Goal: Check status: Check status

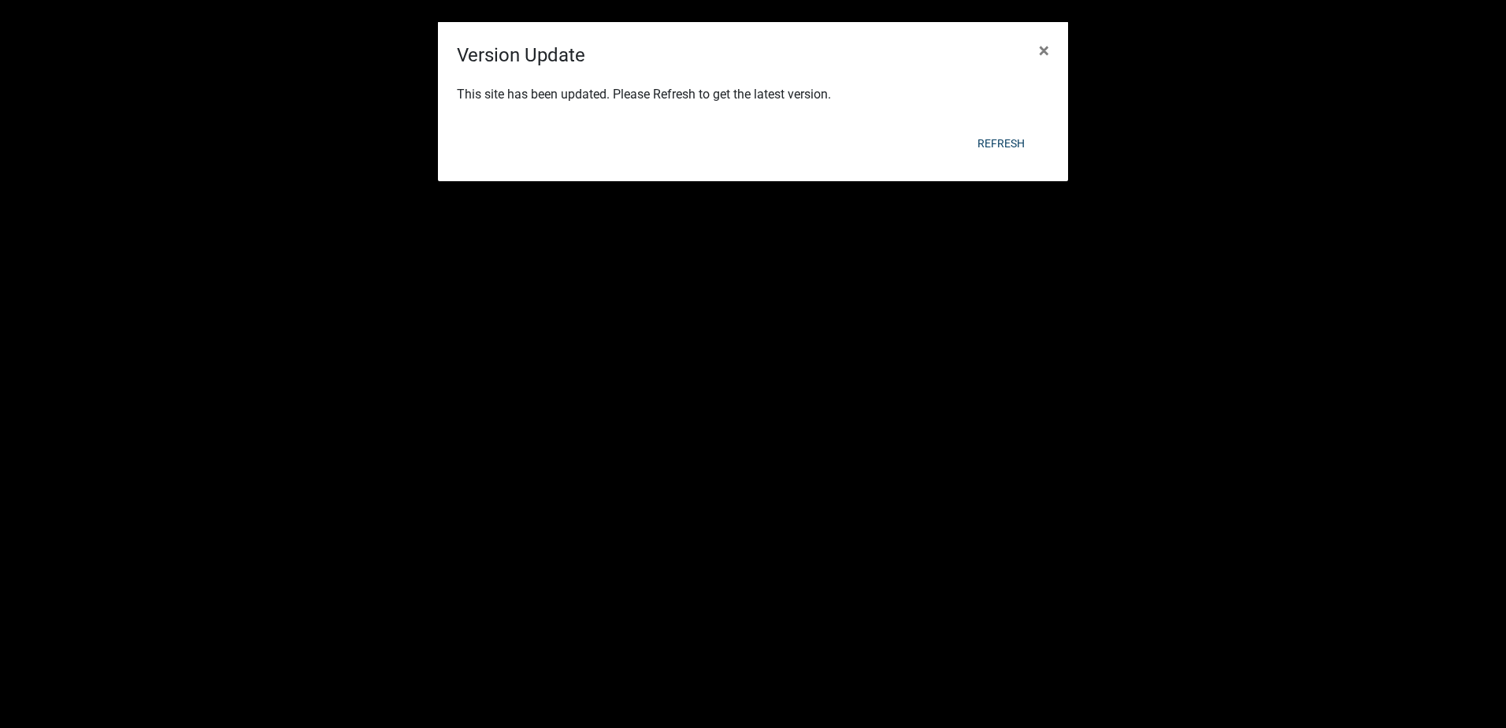
scroll to position [19, 0]
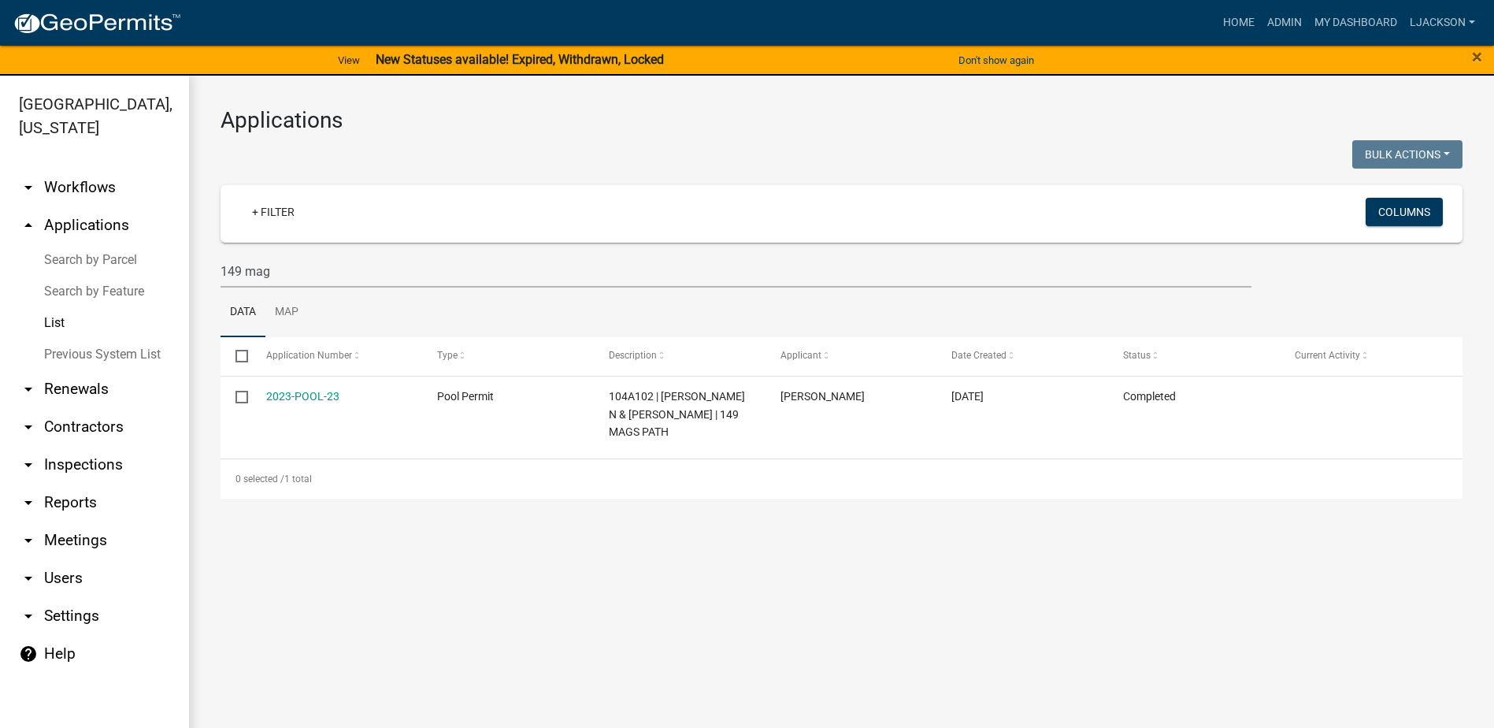
scroll to position [19, 0]
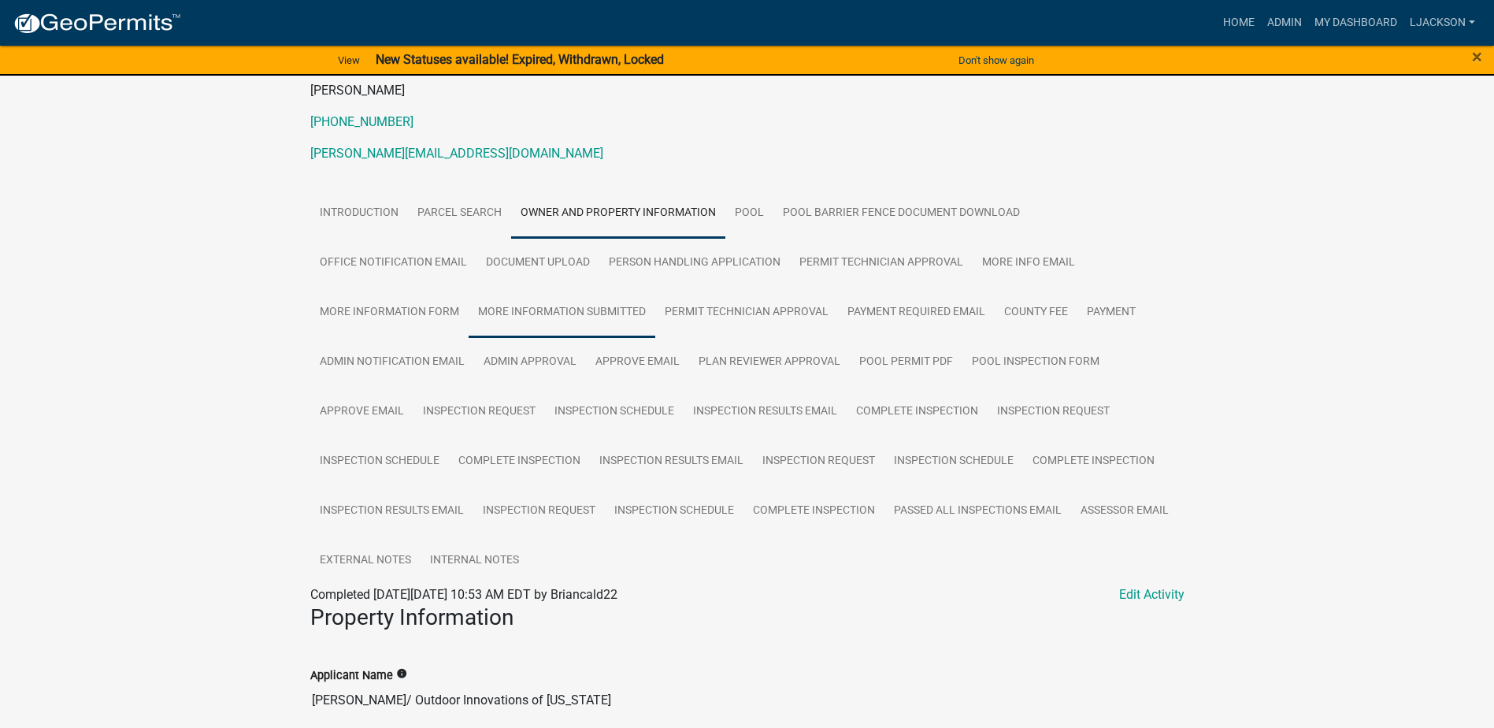
scroll to position [315, 0]
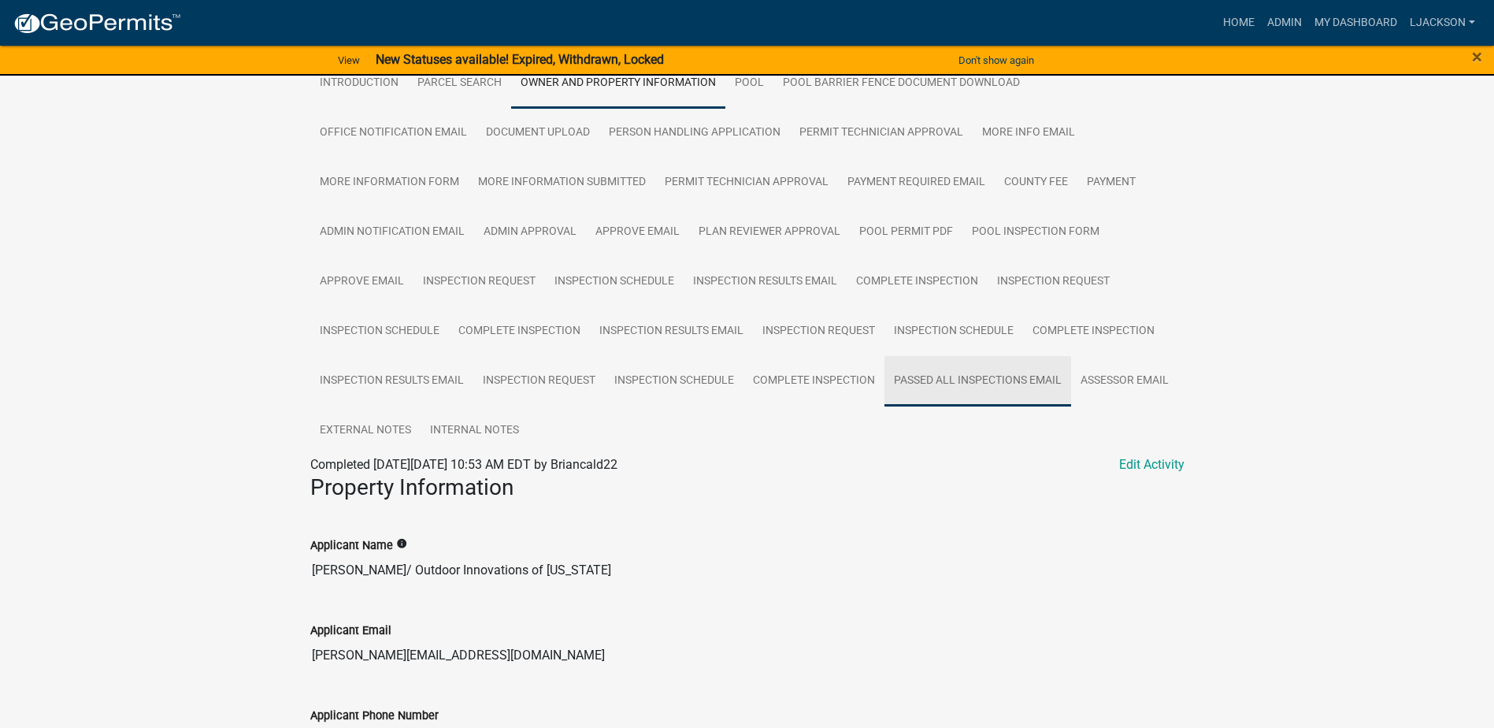
click at [1023, 382] on link "Passed All Inspections Email" at bounding box center [978, 381] width 187 height 50
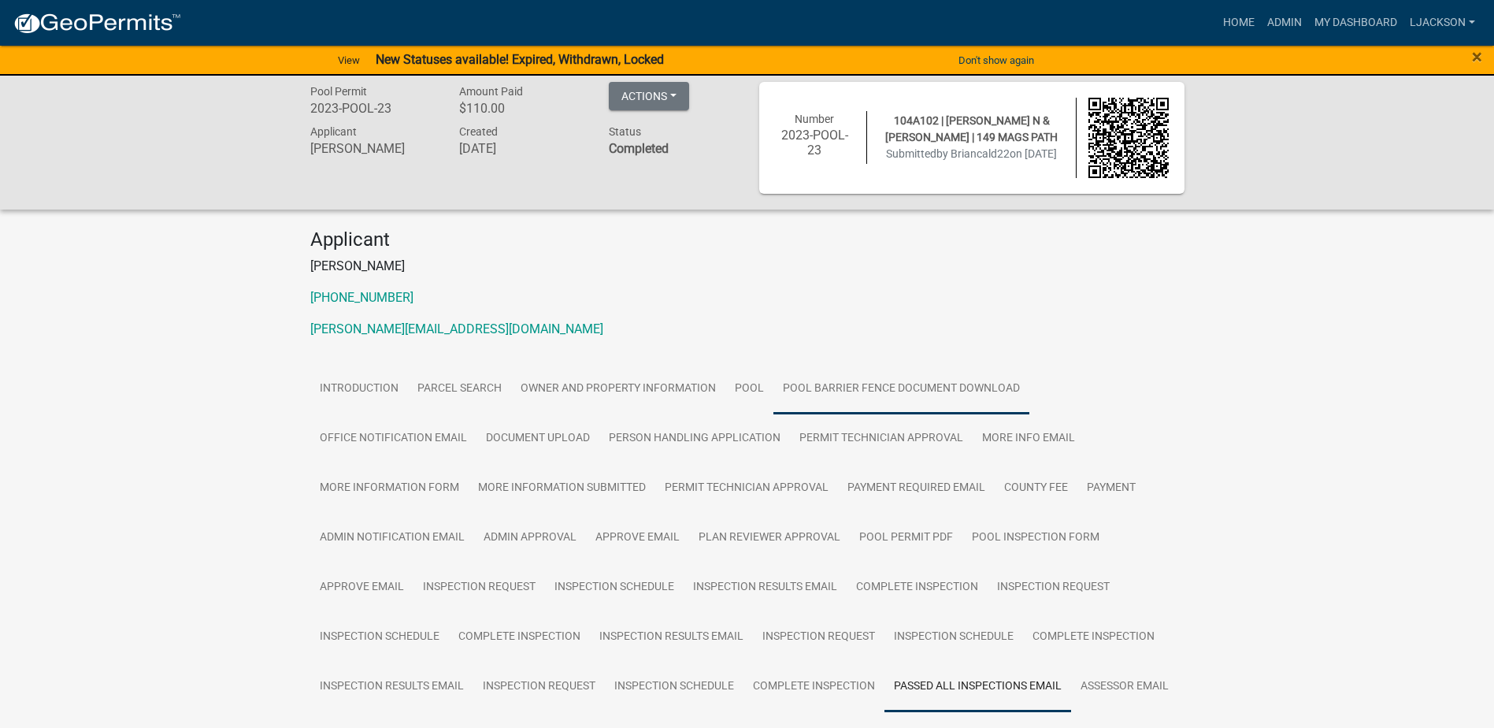
scroll to position [0, 0]
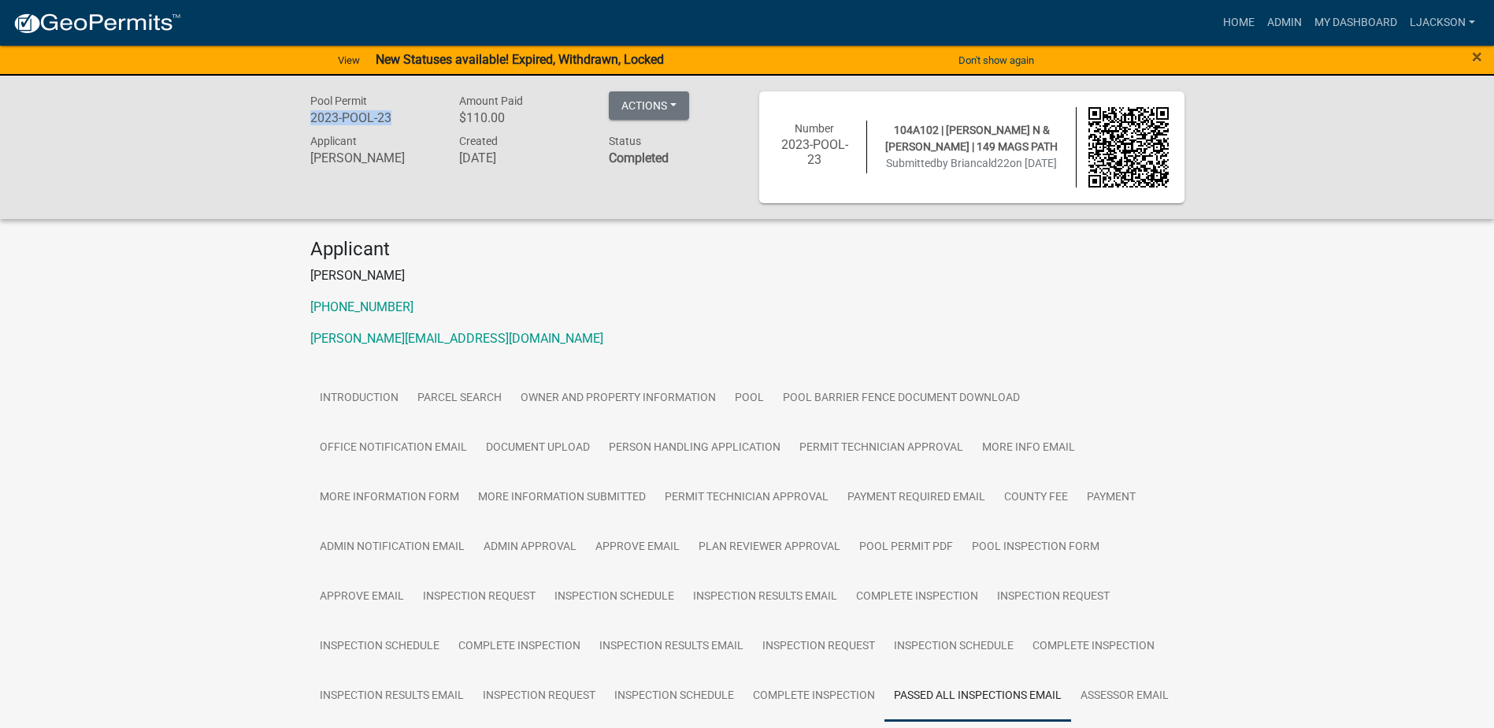
drag, startPoint x: 391, startPoint y: 117, endPoint x: 306, endPoint y: 115, distance: 85.1
click at [306, 115] on div "Pool Permit 2023-POOL-23" at bounding box center [374, 111] width 150 height 40
drag, startPoint x: 306, startPoint y: 115, endPoint x: 318, endPoint y: 117, distance: 12.7
copy h6 "2023-POOL-23"
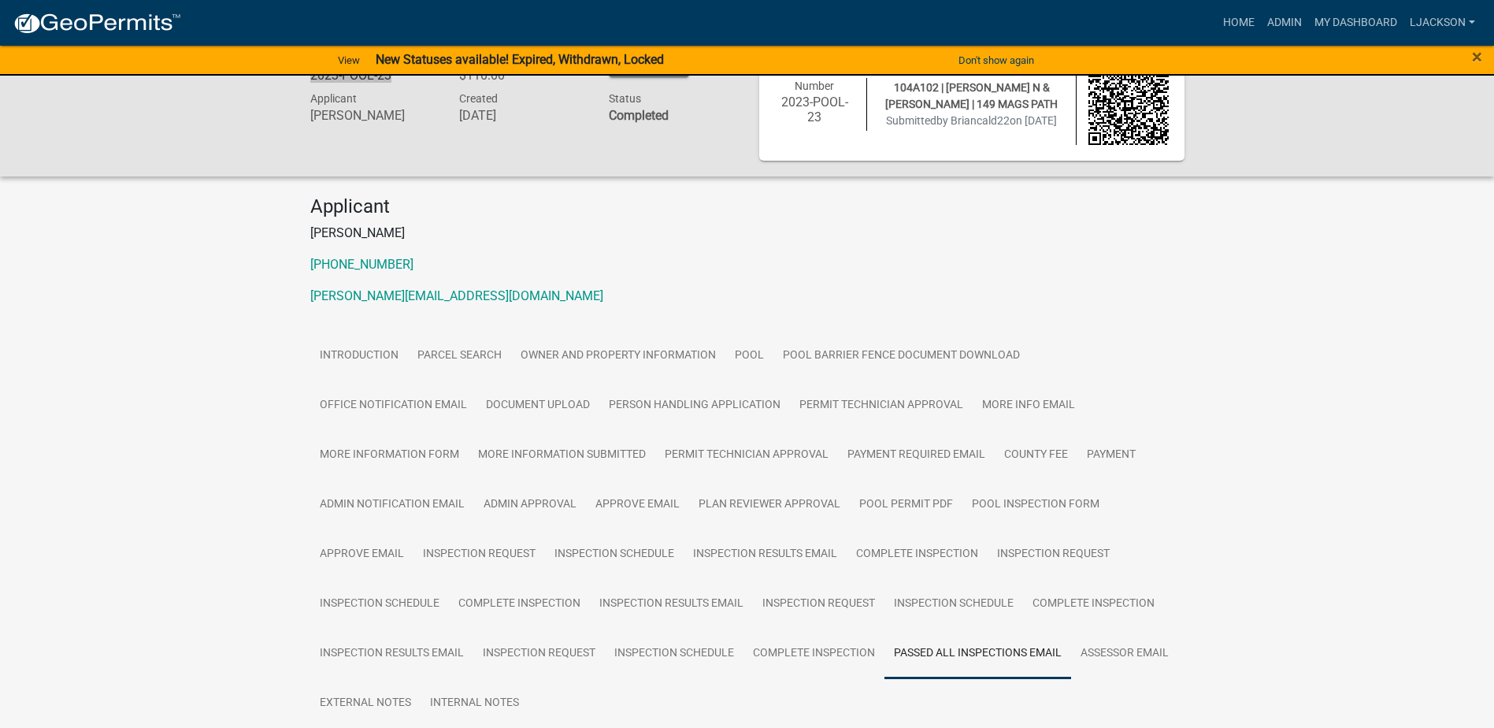
scroll to position [79, 0]
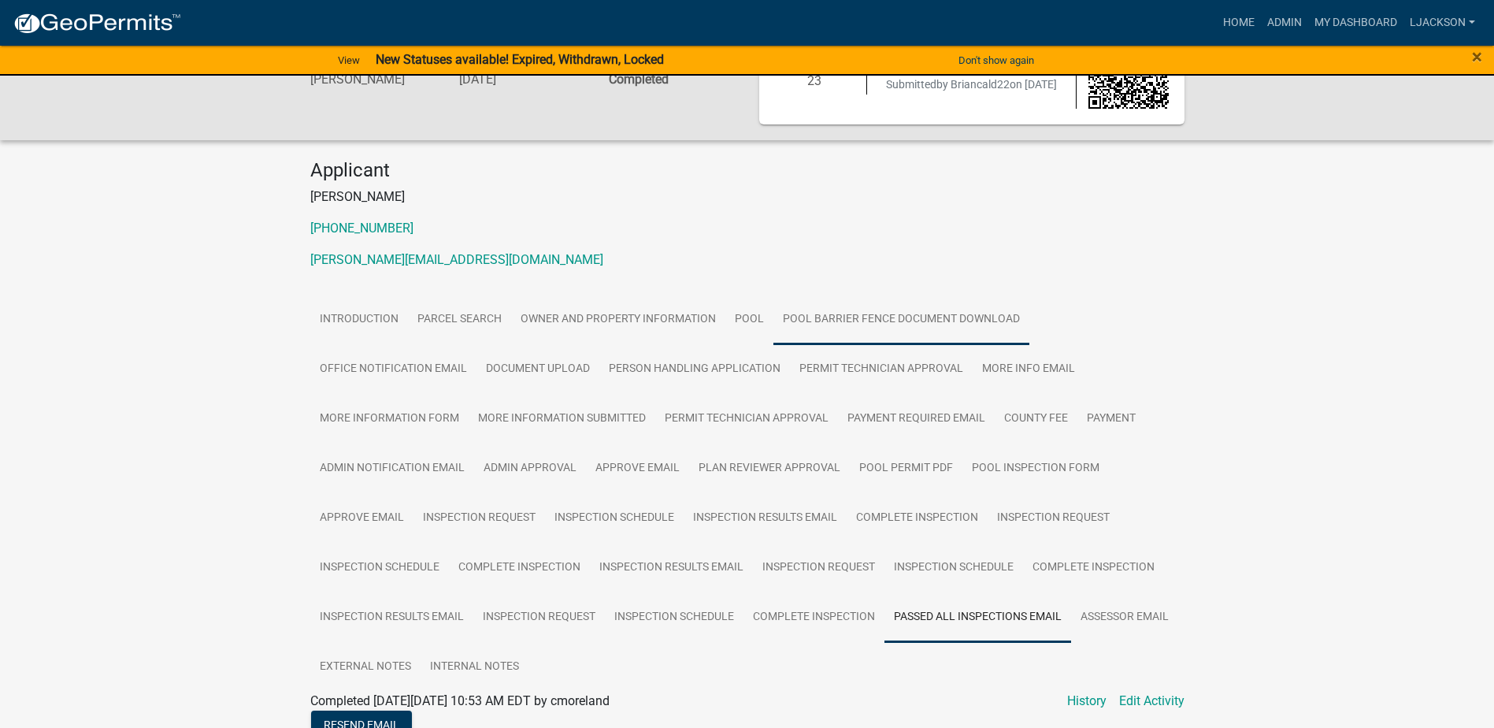
click at [877, 322] on link "Pool Barrier Fence Document Download" at bounding box center [902, 320] width 256 height 50
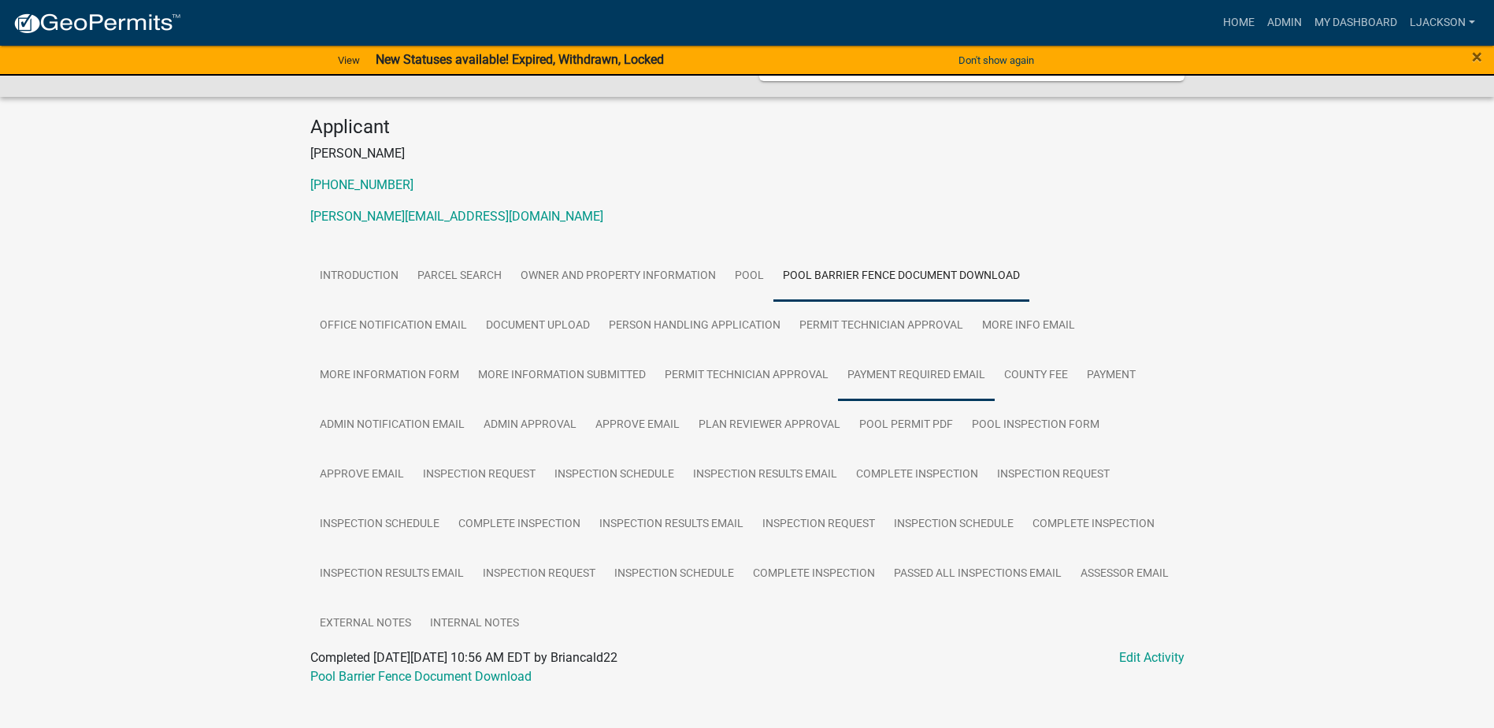
scroll to position [147, 0]
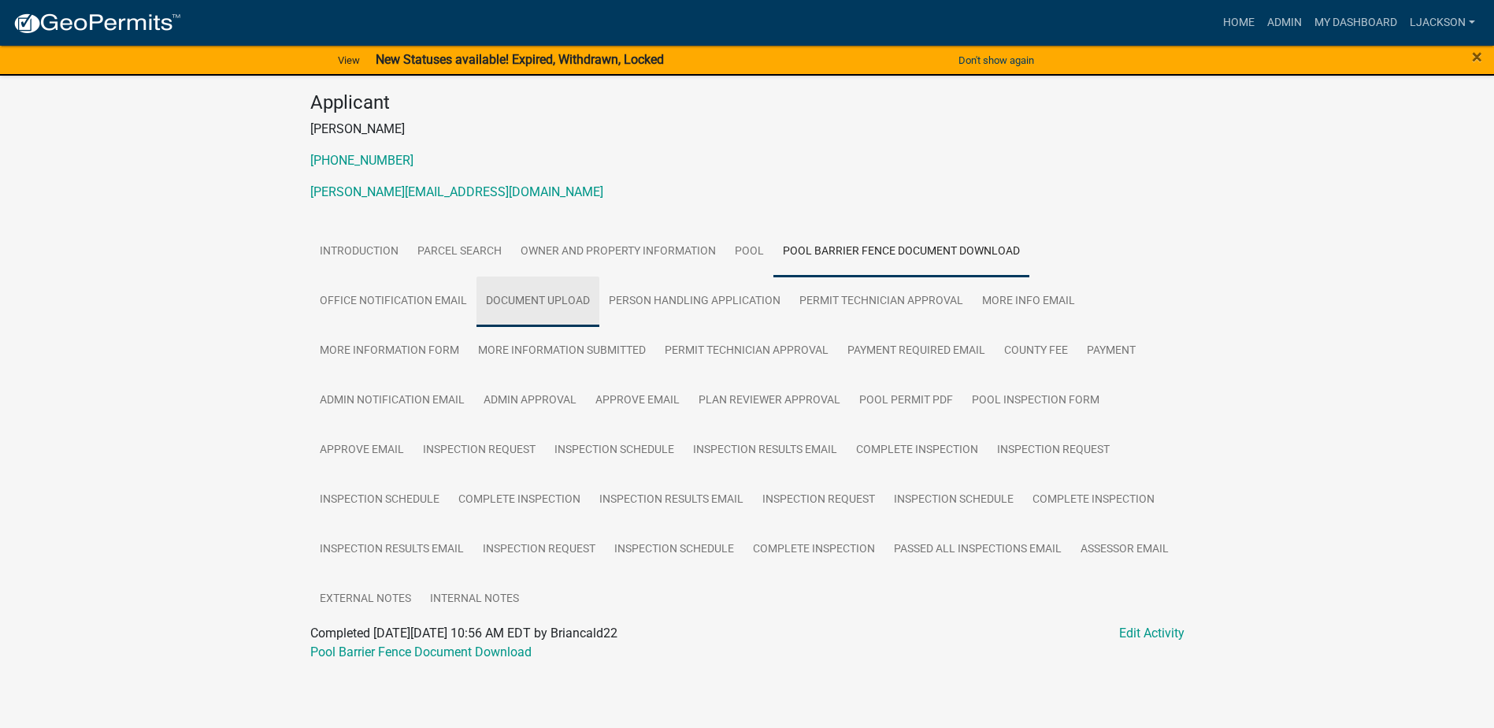
click at [549, 301] on link "Document Upload" at bounding box center [538, 302] width 123 height 50
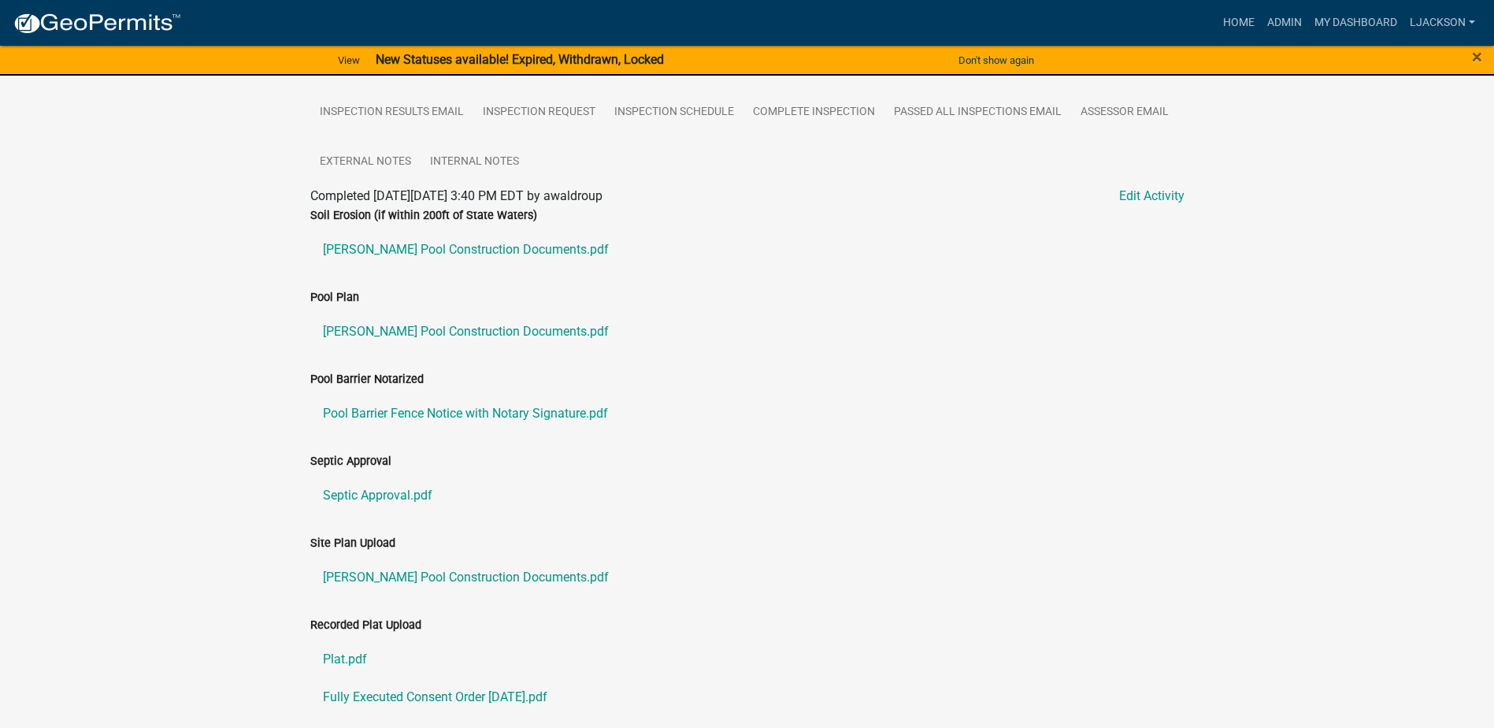
scroll to position [619, 0]
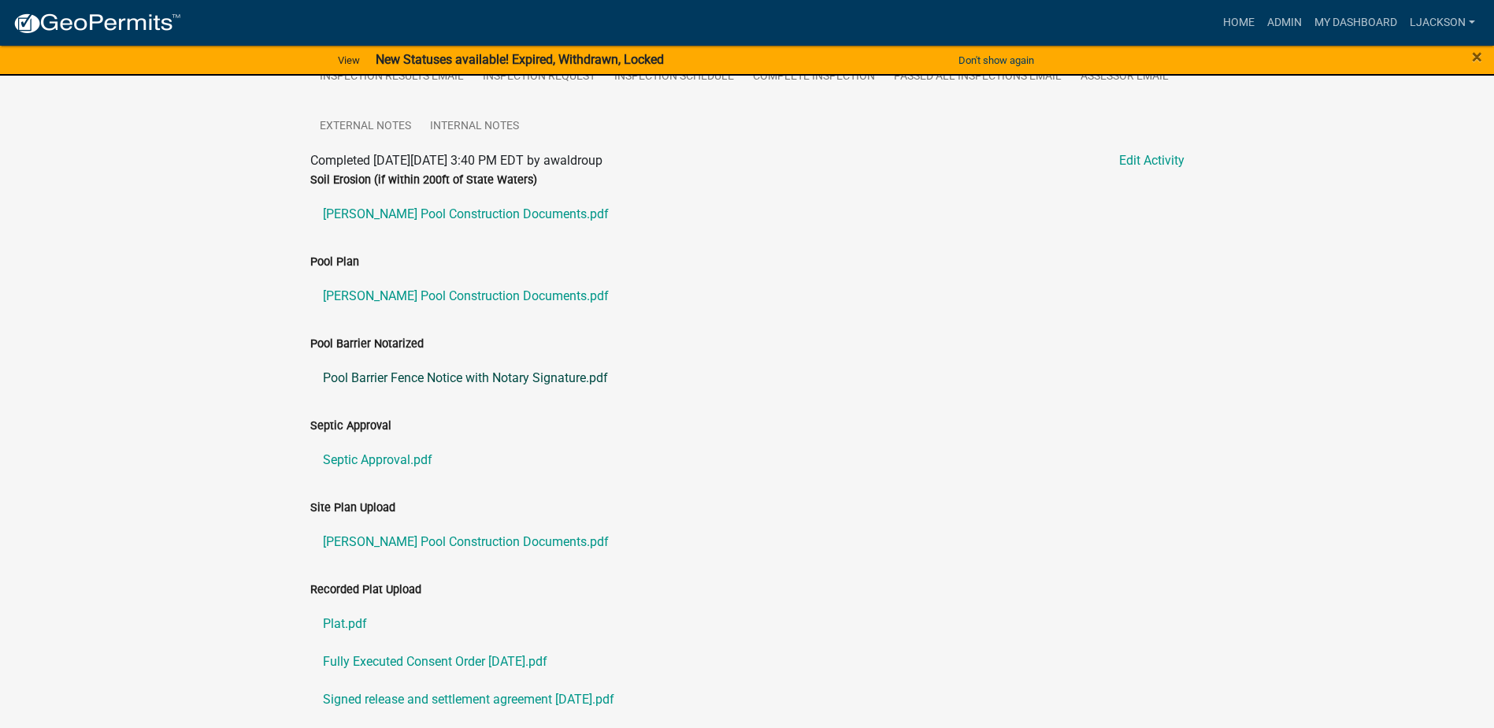
click at [485, 373] on link "Pool Barrier Fence Notice with Notary Signature.pdf" at bounding box center [747, 378] width 874 height 38
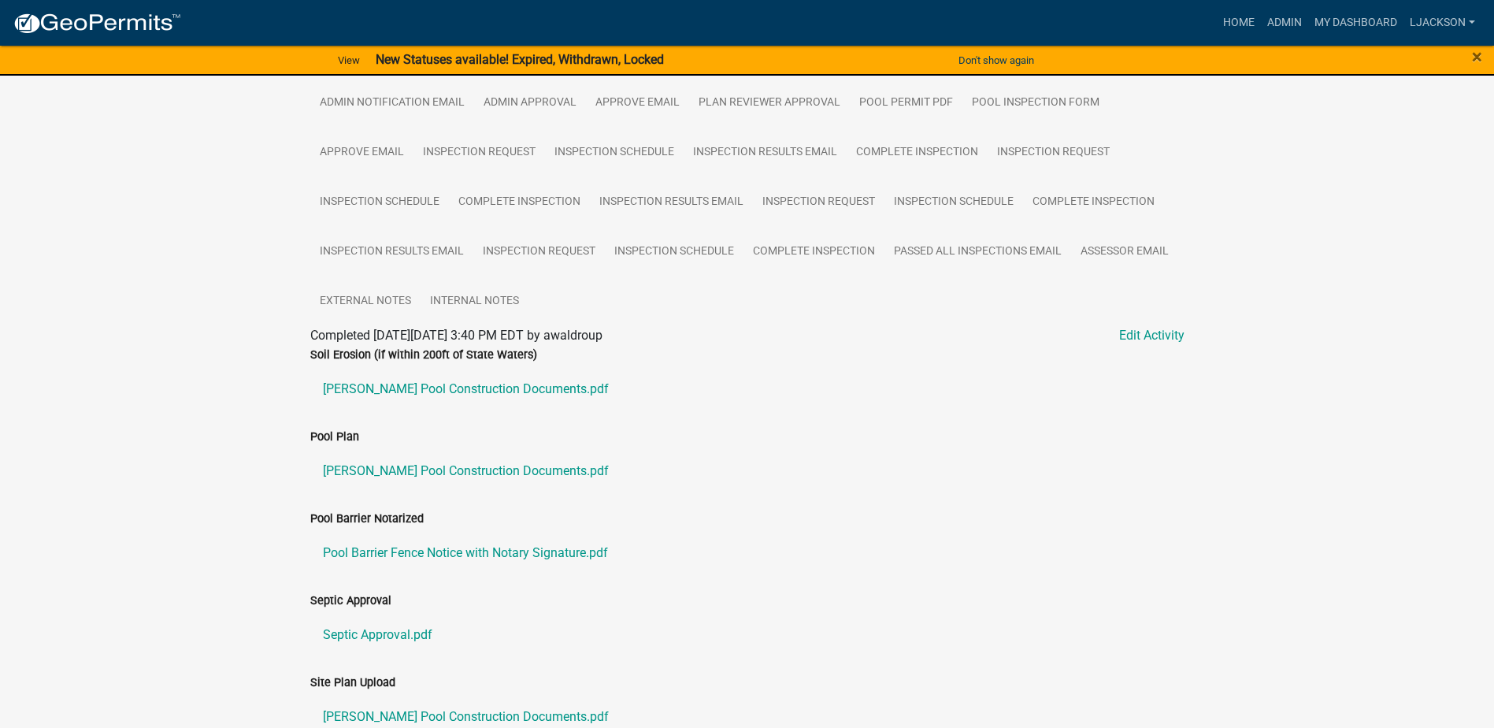
scroll to position [540, 0]
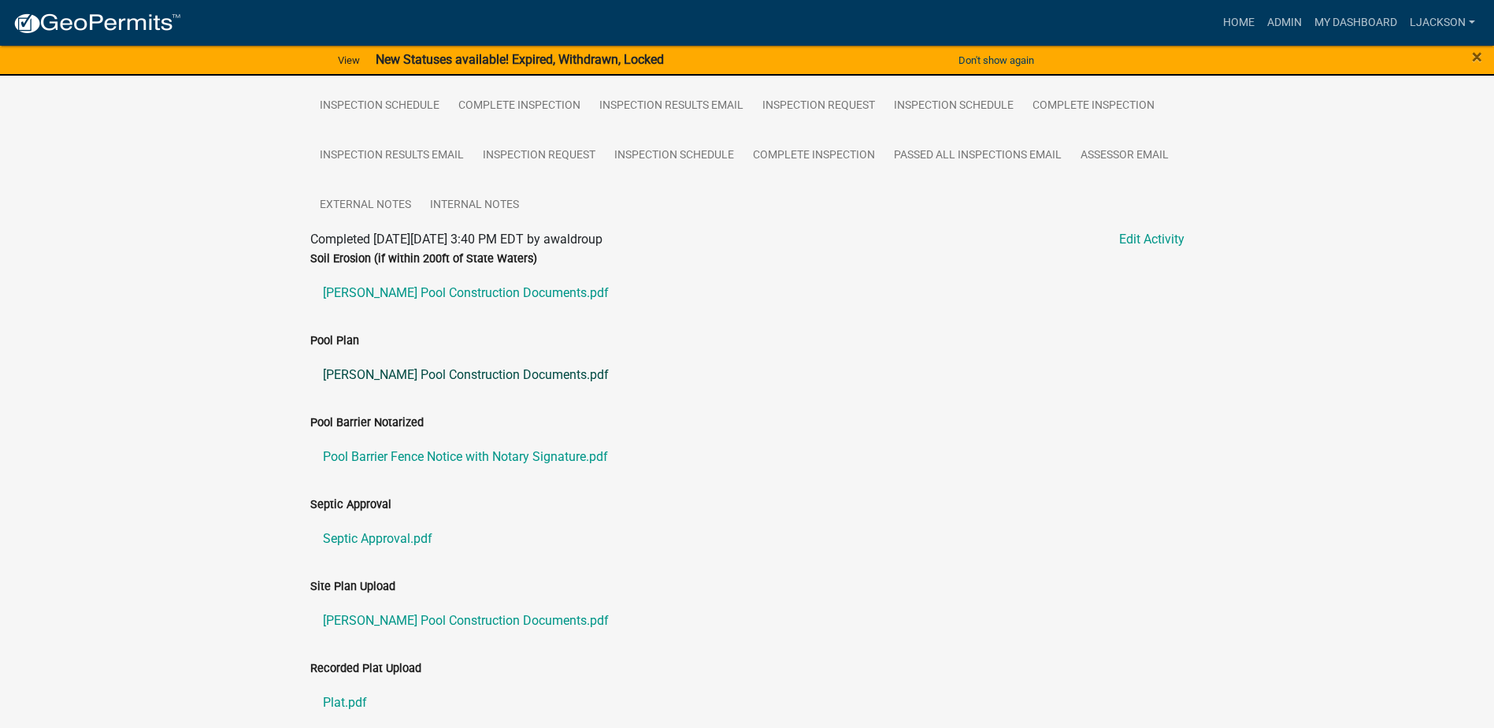
click at [401, 369] on link "SPRAYBERRY Pool Construction Documents.pdf" at bounding box center [747, 375] width 874 height 38
